Goal: Task Accomplishment & Management: Use online tool/utility

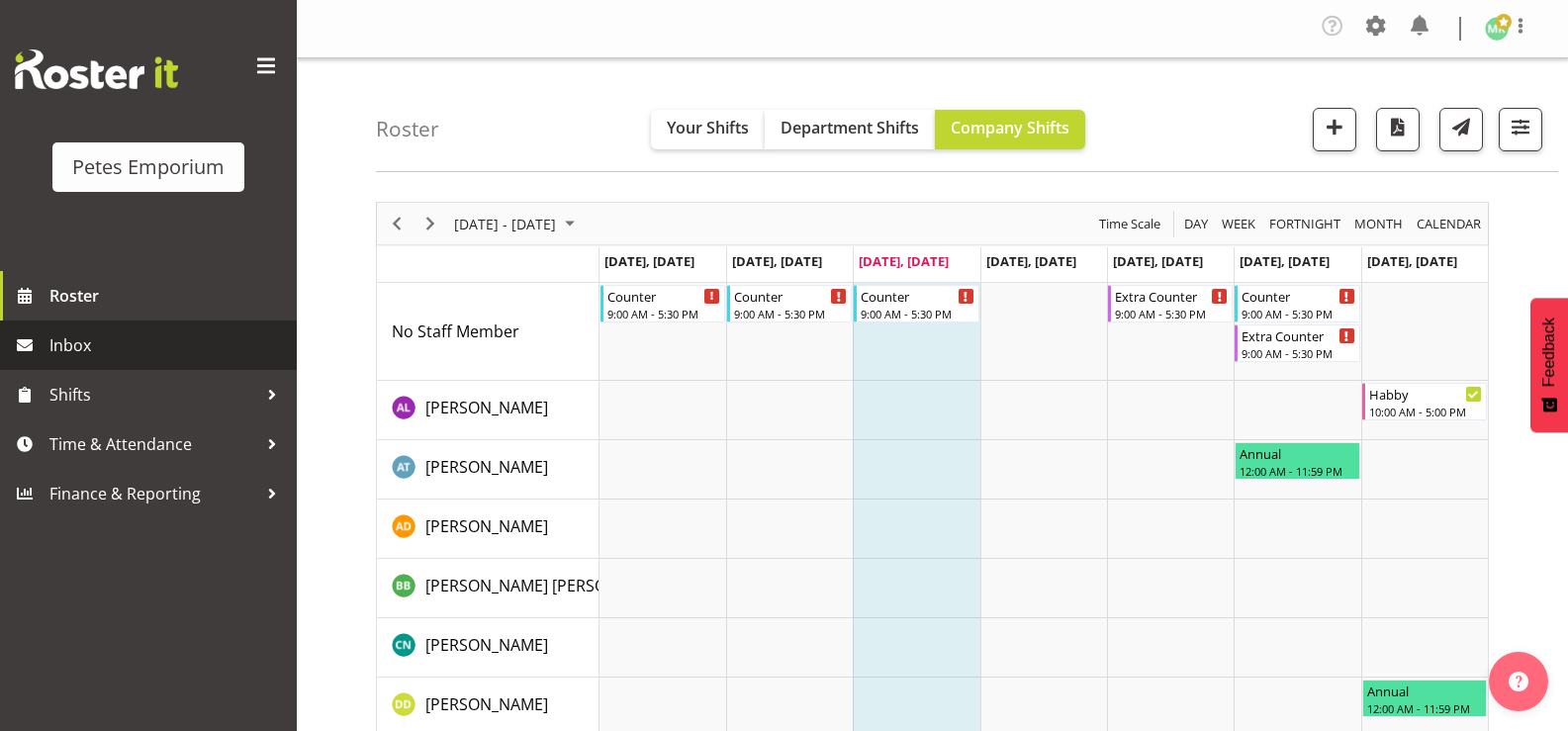
click at [81, 345] on span "Inbox" at bounding box center [168, 345] width 237 height 30
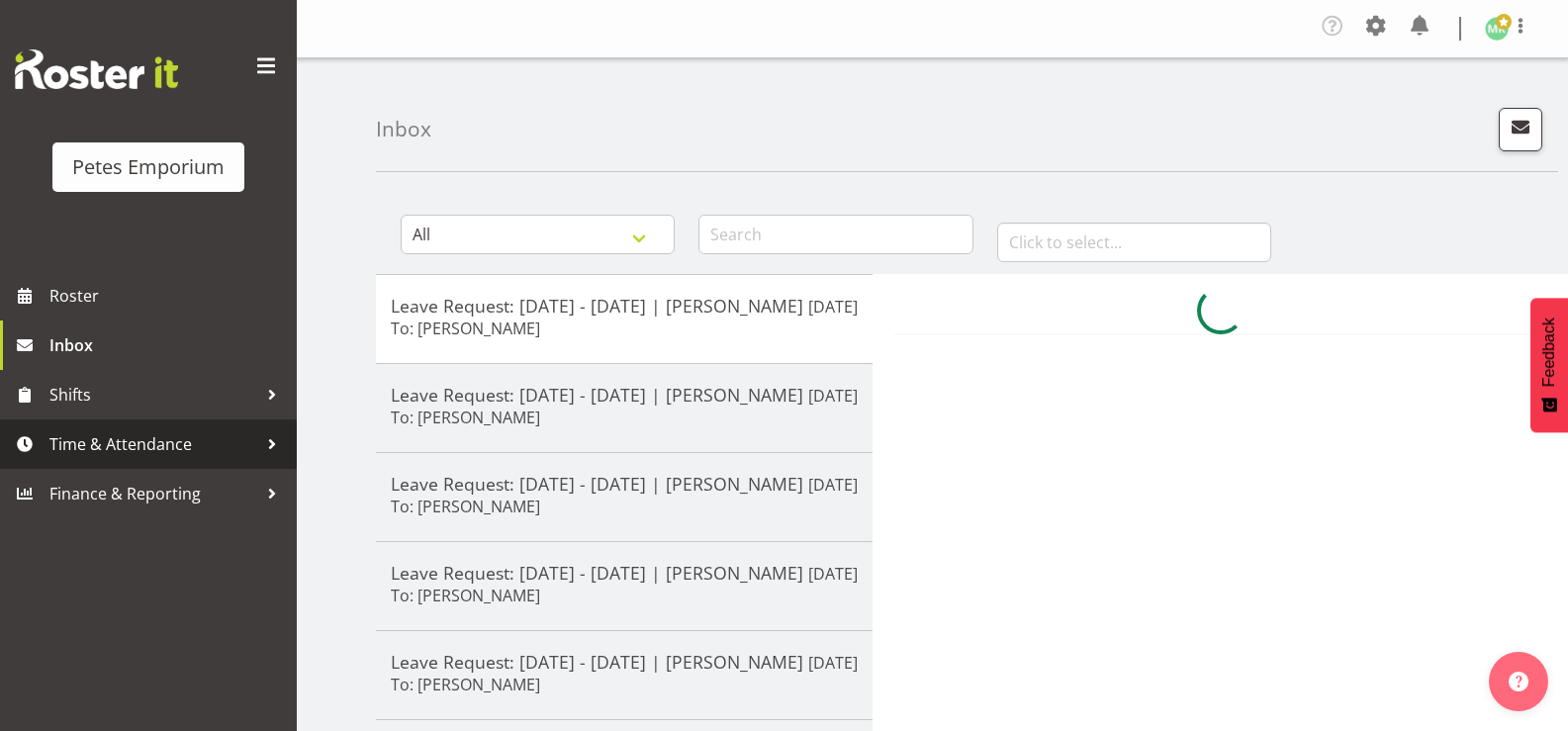
click at [142, 448] on span "Time & Attendance" at bounding box center [153, 444] width 207 height 30
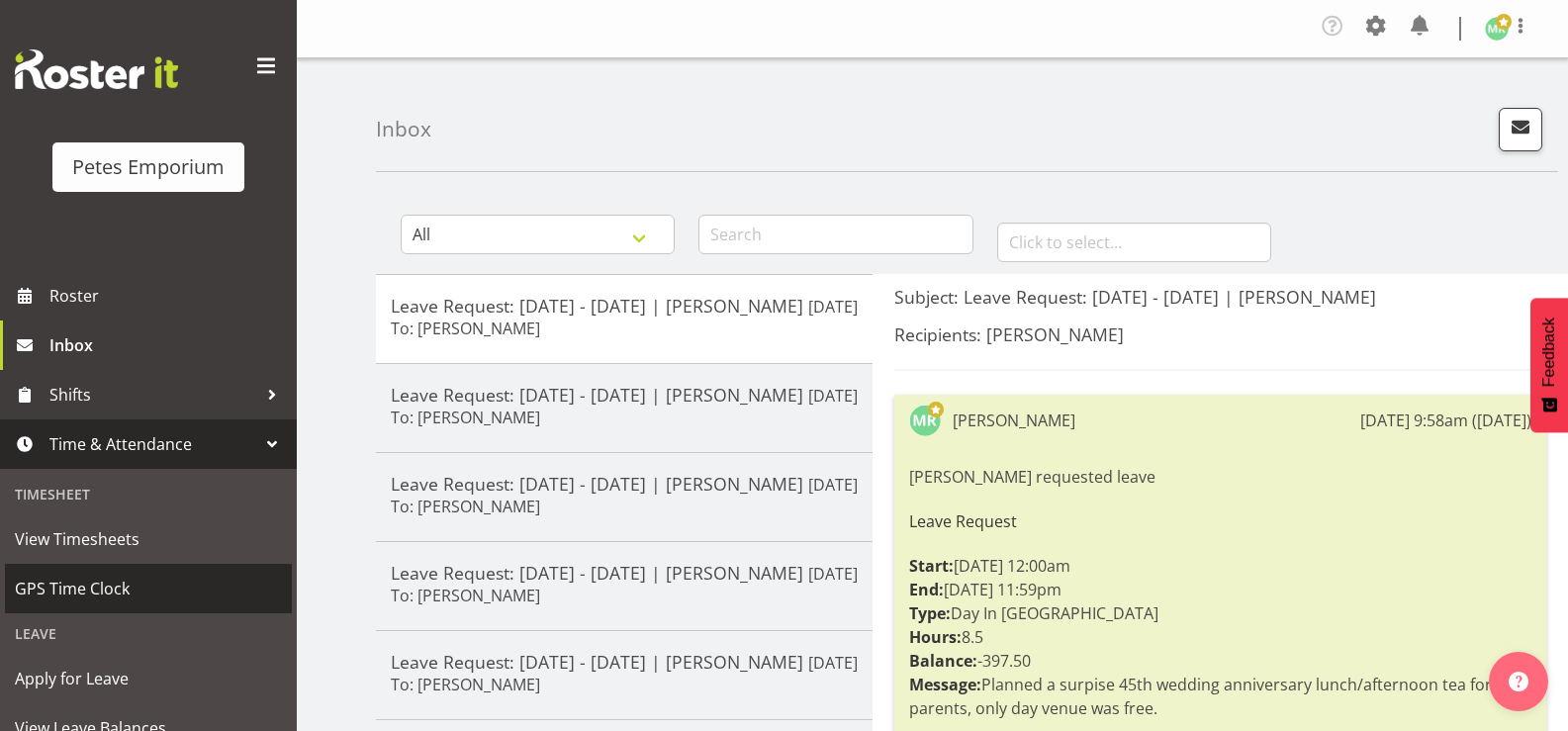
click at [192, 583] on span "GPS Time Clock" at bounding box center [148, 589] width 267 height 30
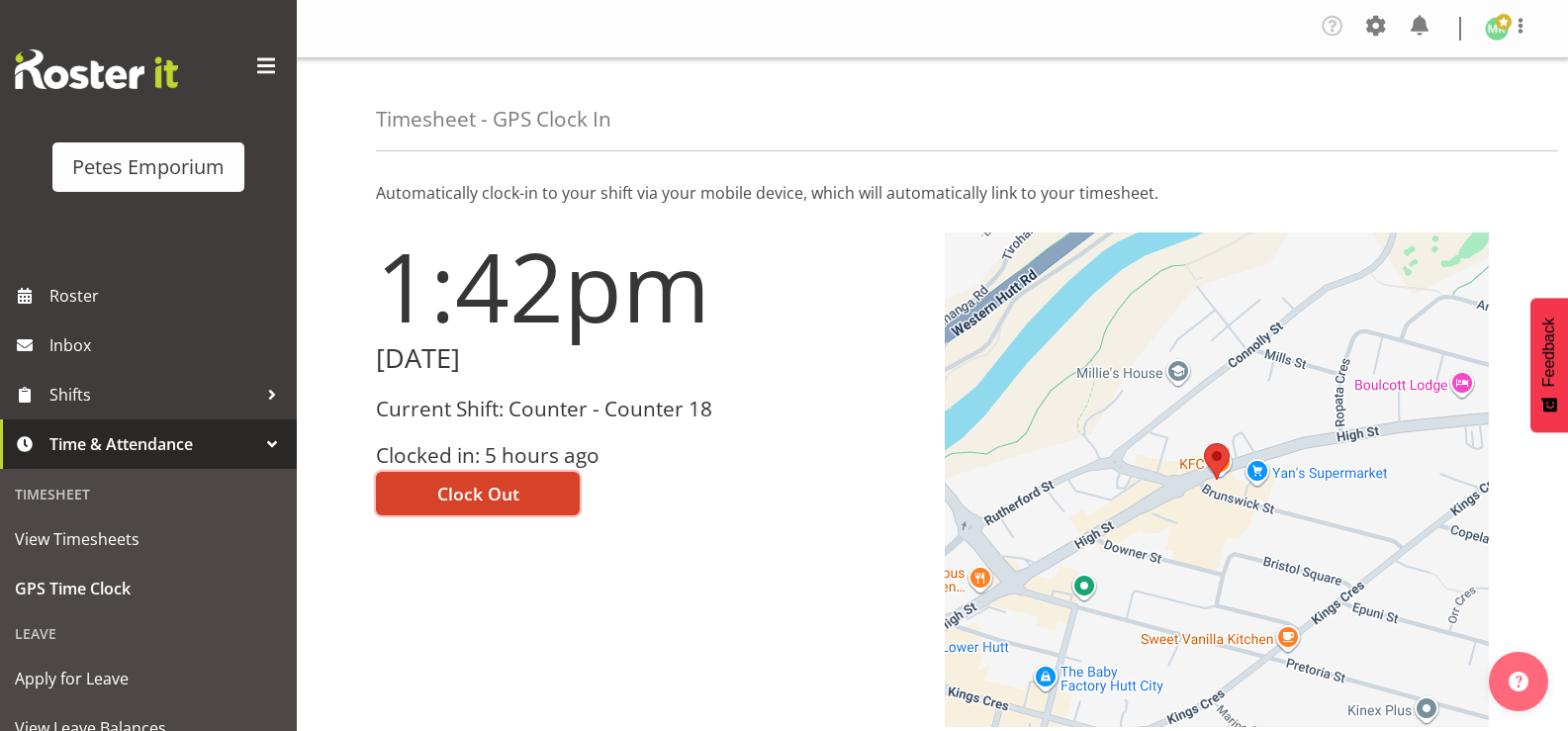
click at [493, 490] on span "Clock Out" at bounding box center [478, 494] width 82 height 26
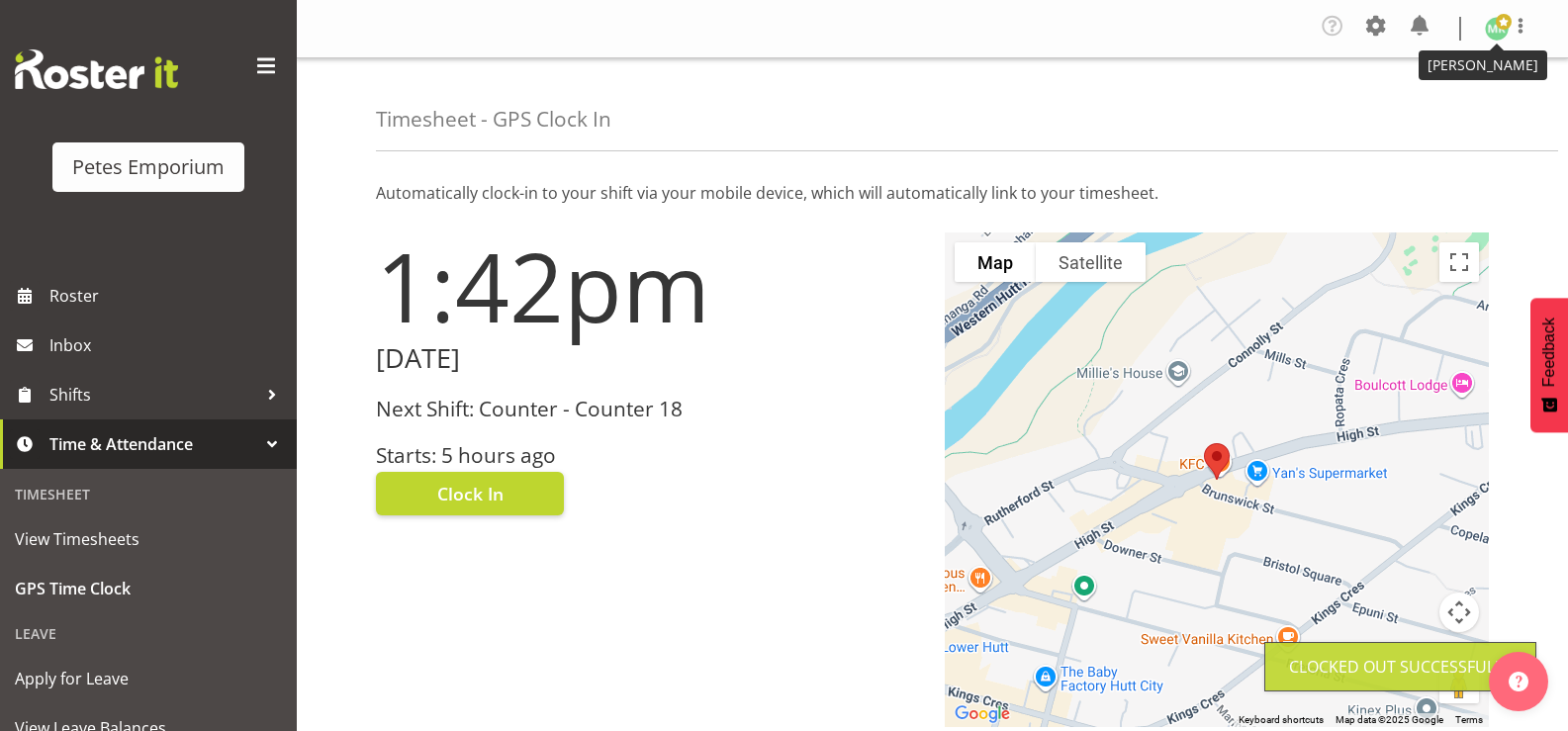
click at [1495, 23] on img at bounding box center [1497, 29] width 24 height 24
drag, startPoint x: 1456, startPoint y: 106, endPoint x: 1521, endPoint y: 10, distance: 115.9
click at [1456, 103] on link "Log Out" at bounding box center [1438, 109] width 190 height 36
